Goal: Task Accomplishment & Management: Complete application form

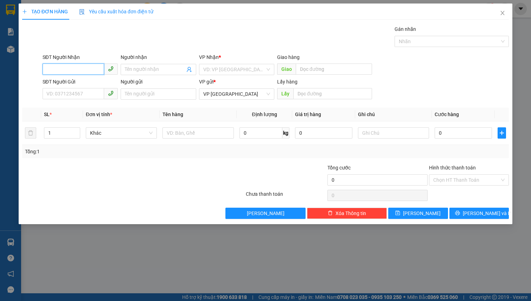
click at [56, 71] on input "SĐT Người Nhận" at bounding box center [73, 69] width 61 height 11
type input "0969506010"
click at [92, 84] on div "0969506010 - HƯỜNG 0975836376" at bounding box center [87, 84] width 80 height 8
type input "HƯỜNG 0975836376"
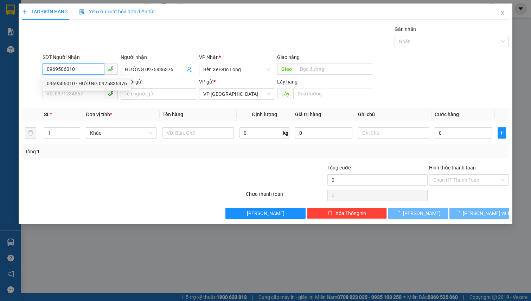
type input "50.000"
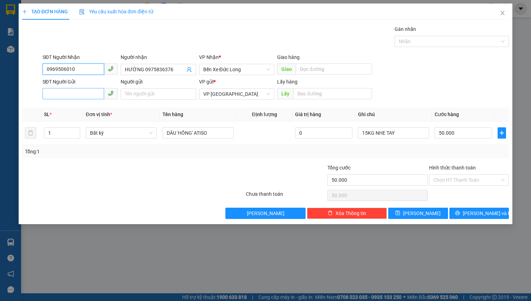
type input "0969506010"
click at [80, 92] on input "SĐT Người Gửi" at bounding box center [73, 93] width 61 height 11
click at [75, 107] on div "0866128262 - Hoàng" at bounding box center [80, 108] width 67 height 8
type input "0866128262"
click at [123, 95] on input "Hoàng" at bounding box center [158, 94] width 75 height 11
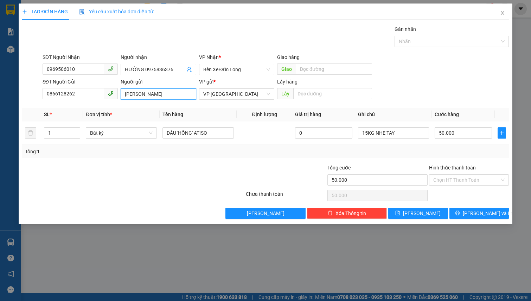
click at [152, 92] on input "[PERSON_NAME]" at bounding box center [158, 94] width 75 height 11
click at [107, 136] on span "Bất kỳ" at bounding box center [121, 133] width 63 height 11
type input "[PERSON_NAME] A23 TÔ HIỆU"
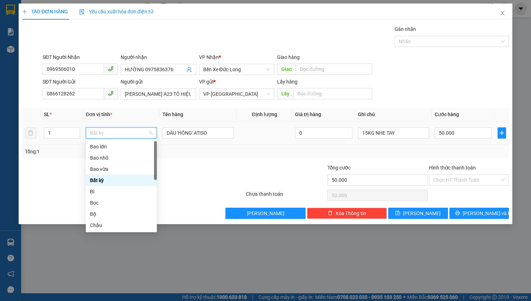
type input "K"
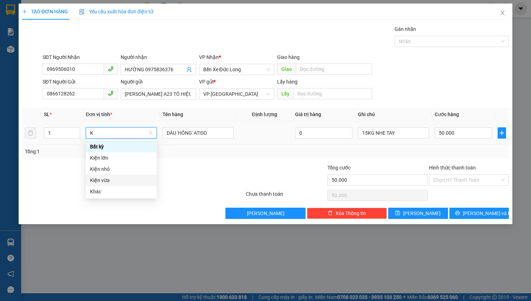
drag, startPoint x: 116, startPoint y: 178, endPoint x: 135, endPoint y: 162, distance: 24.9
click at [116, 178] on div "Kiện vừa" at bounding box center [121, 181] width 63 height 8
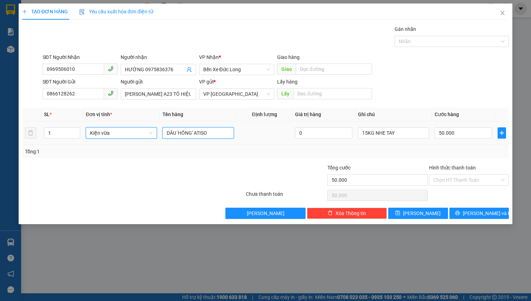
click at [182, 133] on input "DÂU 'HỒNG' ATISO" at bounding box center [197, 133] width 71 height 11
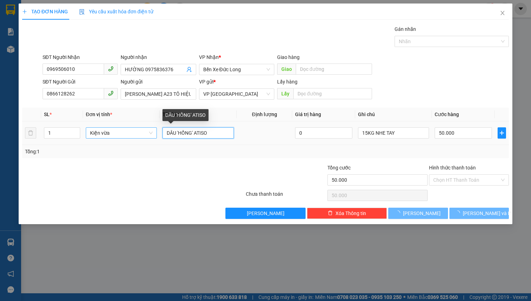
click at [182, 133] on input "DÂU 'HỒNG' ATISO" at bounding box center [197, 133] width 71 height 11
type input "0"
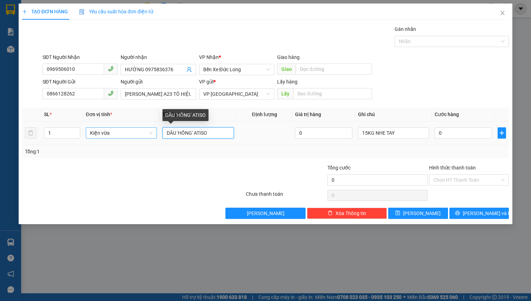
click at [182, 133] on input "DÂU 'HỒNG' ATISO" at bounding box center [197, 133] width 71 height 11
type input "D"
type input "ĐỒ CHƠI NHƯA , DÂU SẤY"
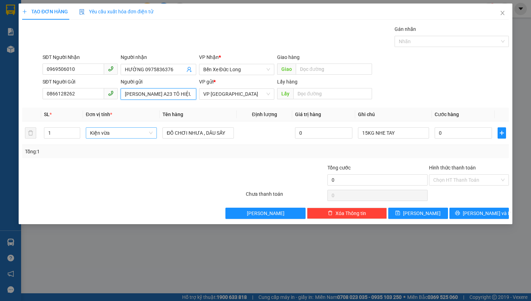
click at [181, 93] on input "[PERSON_NAME] A23 TÔ HIỆU" at bounding box center [158, 94] width 75 height 11
type input "[PERSON_NAME] A23 TÔ HIỆU 064095011190"
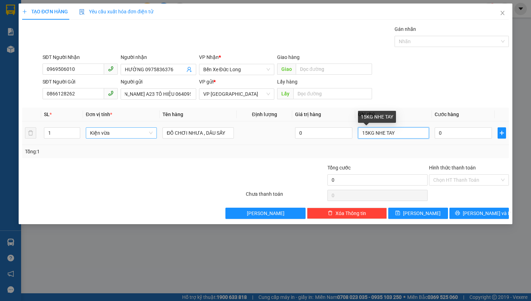
click at [403, 132] on input "15KG NHE TAY" at bounding box center [393, 133] width 71 height 11
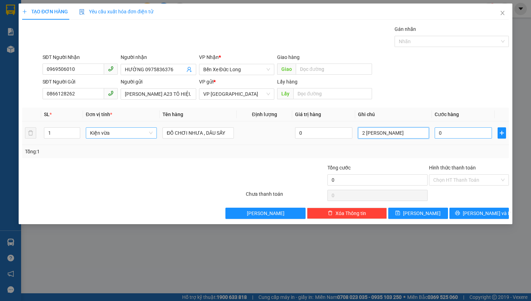
type input "2 [PERSON_NAME]"
click at [444, 138] on input "0" at bounding box center [462, 133] width 57 height 11
type input "6"
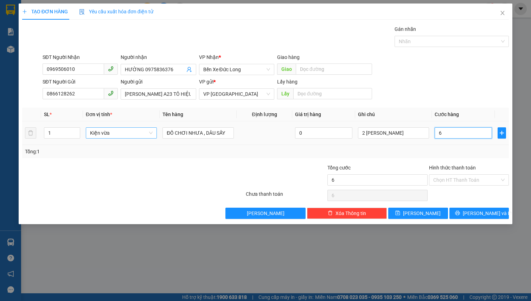
type input "60"
type input "600"
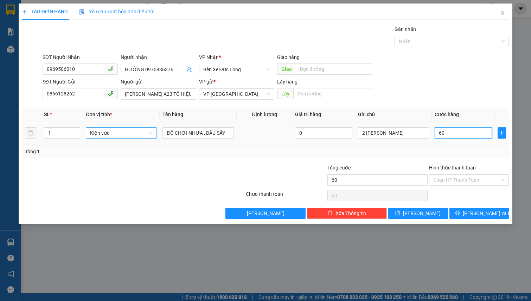
type input "600"
type input "6.000"
type input "60.000"
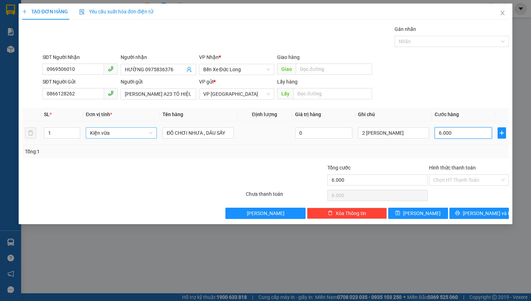
type input "60.000"
click at [443, 179] on input "Hình thức thanh toán" at bounding box center [466, 180] width 66 height 11
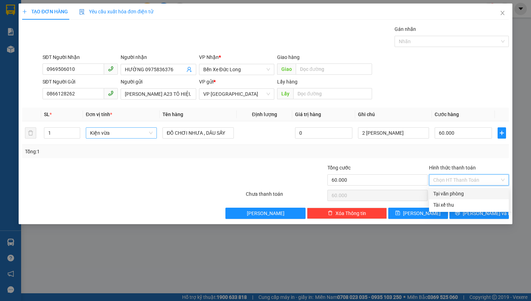
click at [464, 191] on div "Tại văn phòng" at bounding box center [468, 194] width 71 height 8
type input "0"
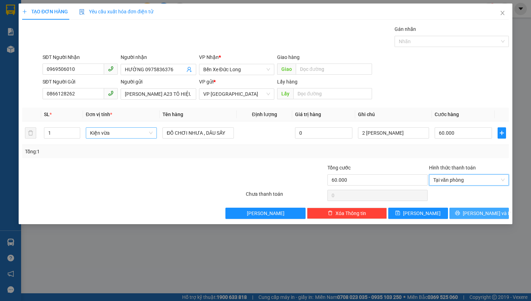
click at [470, 210] on button "[PERSON_NAME] và In" at bounding box center [479, 213] width 60 height 11
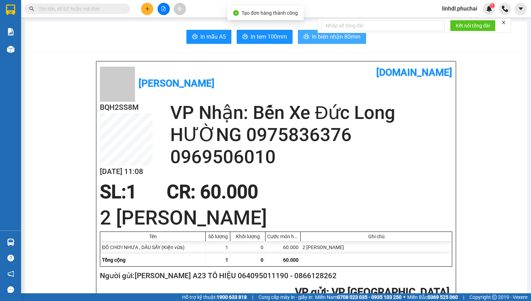
click at [307, 38] on button "In biên nhận 80mm" at bounding box center [332, 37] width 68 height 14
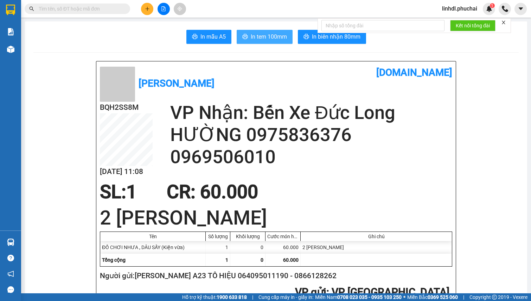
click at [244, 40] on span "printer" at bounding box center [245, 37] width 6 height 7
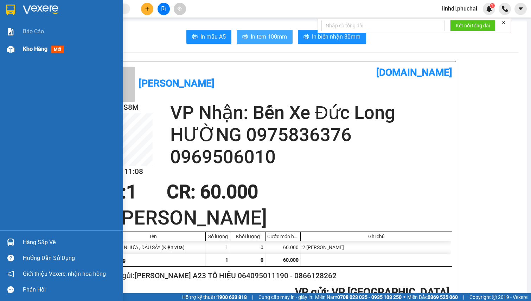
click at [11, 48] on img at bounding box center [10, 49] width 7 height 7
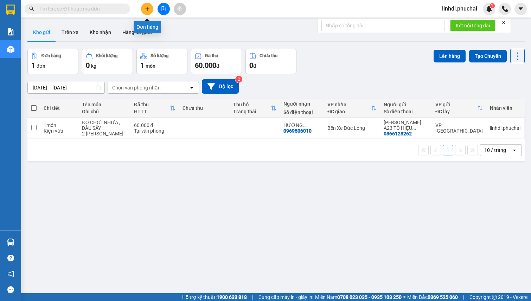
click at [149, 10] on icon "plus" at bounding box center [147, 8] width 5 height 5
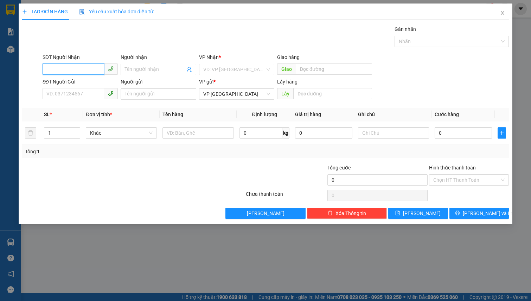
click at [75, 71] on input "SĐT Người Nhận" at bounding box center [73, 69] width 61 height 11
click at [90, 71] on input "0949340103" at bounding box center [73, 69] width 61 height 11
type input "0949340103"
click at [134, 70] on input "Người nhận" at bounding box center [155, 70] width 60 height 8
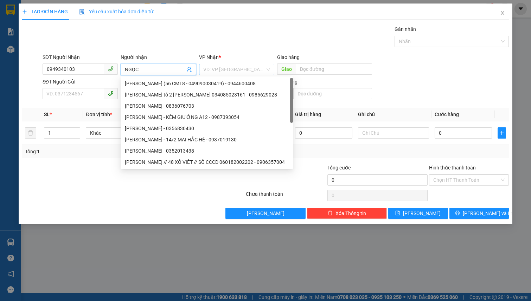
type input "NGỌC"
click at [227, 71] on input "search" at bounding box center [234, 69] width 62 height 11
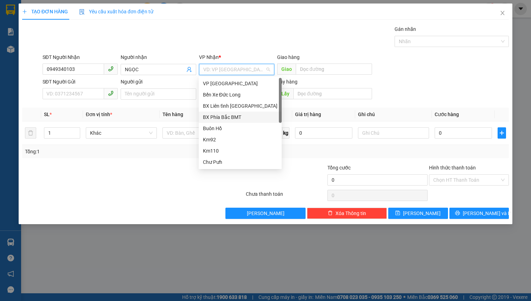
click at [235, 118] on div "BX Phía Bắc BMT" at bounding box center [240, 117] width 74 height 8
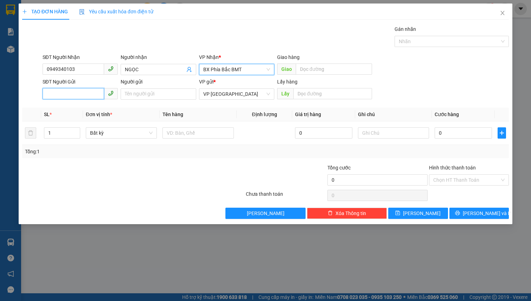
click at [82, 94] on input "SĐT Người Gửi" at bounding box center [73, 93] width 61 height 11
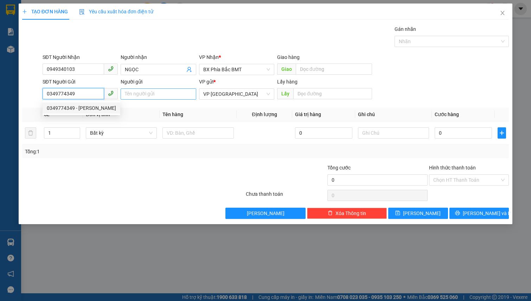
type input "0349774349"
click at [142, 93] on input "Người gửi" at bounding box center [158, 94] width 75 height 11
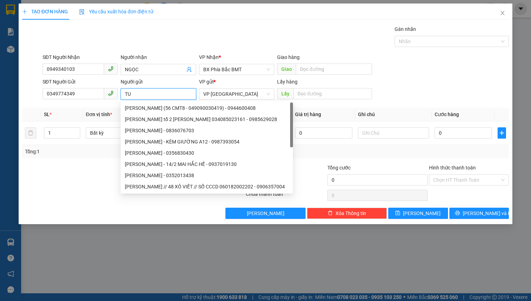
type input "T"
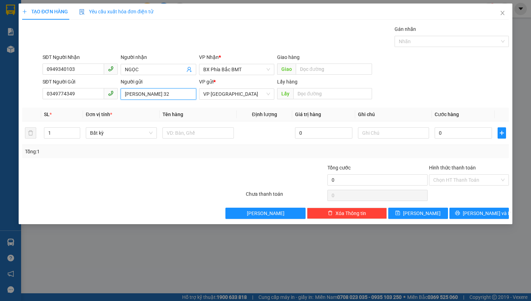
click at [184, 96] on input "[PERSON_NAME] 32" at bounding box center [158, 94] width 75 height 11
click at [122, 131] on span "Bất kỳ" at bounding box center [121, 133] width 63 height 11
type input "[PERSON_NAME] 32 YẾT KIÊU"
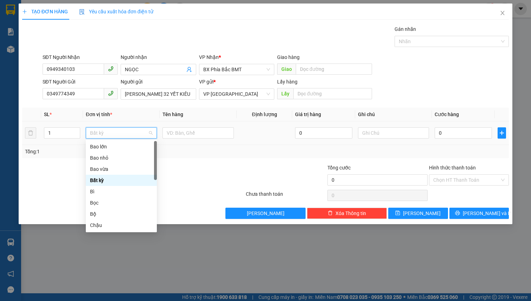
type input "H"
click at [107, 169] on div "Hộp" at bounding box center [121, 170] width 63 height 8
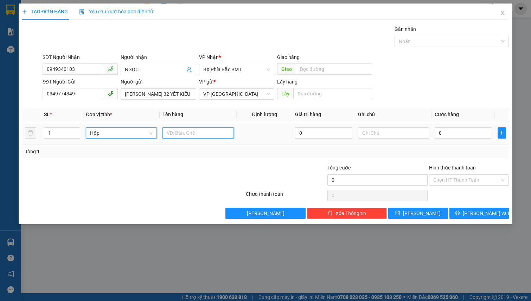
click at [173, 128] on input "text" at bounding box center [197, 133] width 71 height 11
type input "Q"
type input "[PERSON_NAME]"
click at [379, 134] on input "text" at bounding box center [393, 133] width 71 height 11
click at [452, 134] on input "0" at bounding box center [462, 133] width 57 height 11
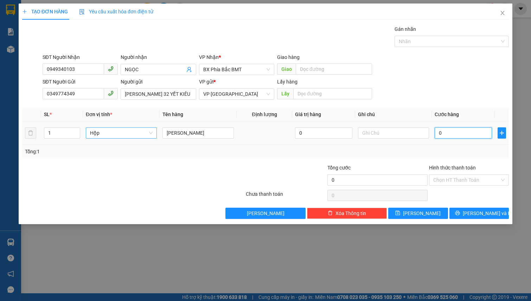
type input "4"
type input "40"
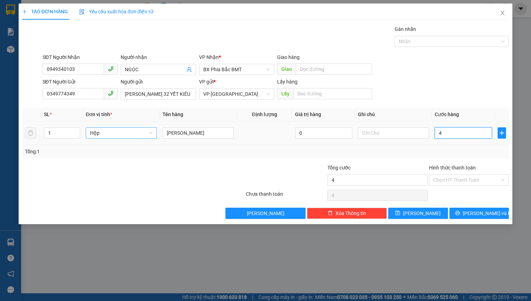
type input "40"
type input "400"
type input "4.000"
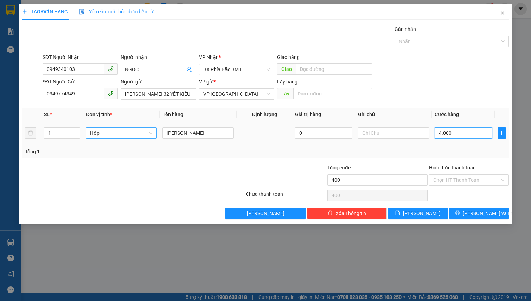
type input "4.000"
type input "40.000"
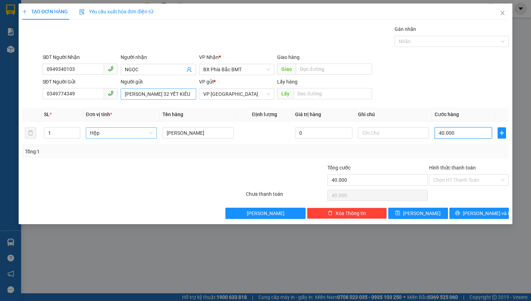
type input "40.000"
click at [189, 90] on input "[PERSON_NAME] 32 YẾT KIÊU" at bounding box center [158, 94] width 75 height 11
type input "[PERSON_NAME] 32 YẾT KIÊU 068088010125"
click at [210, 131] on input "[PERSON_NAME]" at bounding box center [197, 133] width 71 height 11
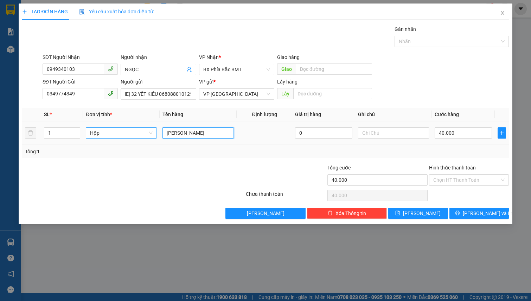
scroll to position [0, 0]
type input "HỒNG CHÍN 3KG"
click at [469, 179] on input "Hình thức thanh toán" at bounding box center [466, 180] width 66 height 11
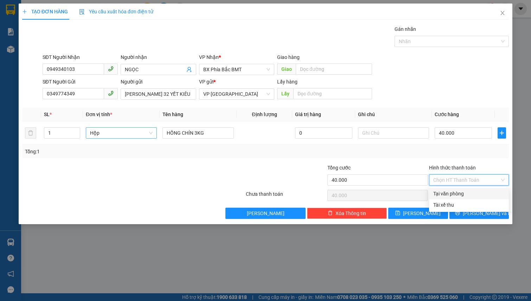
click at [447, 196] on div "Tại văn phòng" at bounding box center [468, 194] width 71 height 8
type input "0"
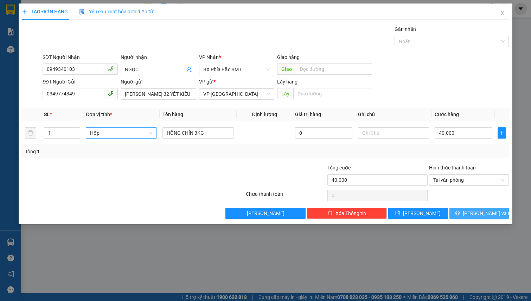
click at [460, 214] on icon "printer" at bounding box center [457, 213] width 5 height 5
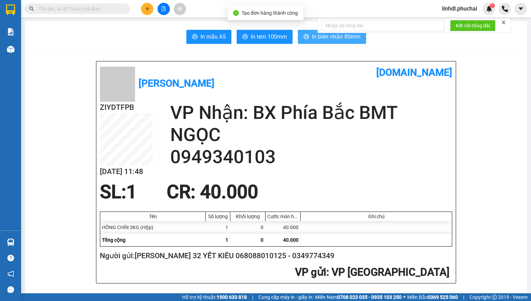
click at [315, 37] on span "In biên nhận 80mm" at bounding box center [336, 36] width 48 height 9
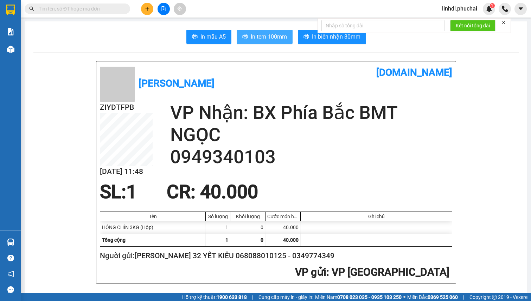
click at [277, 35] on span "In tem 100mm" at bounding box center [269, 36] width 36 height 9
